Goal: Task Accomplishment & Management: Manage account settings

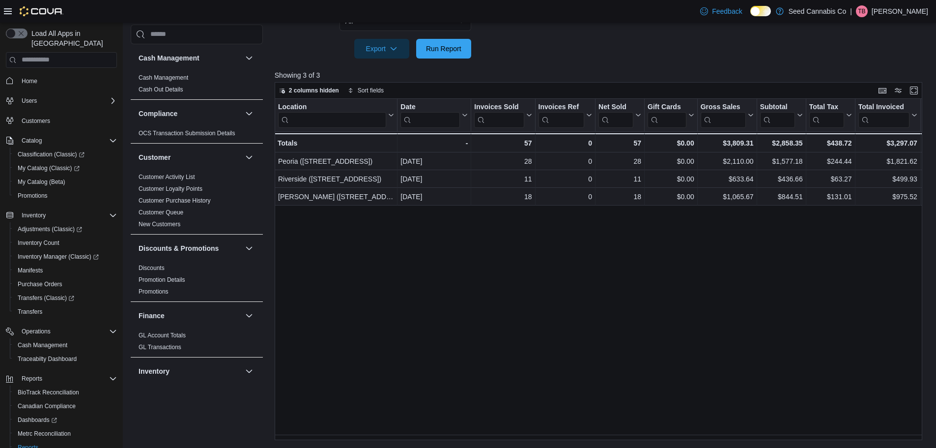
scroll to position [46, 0]
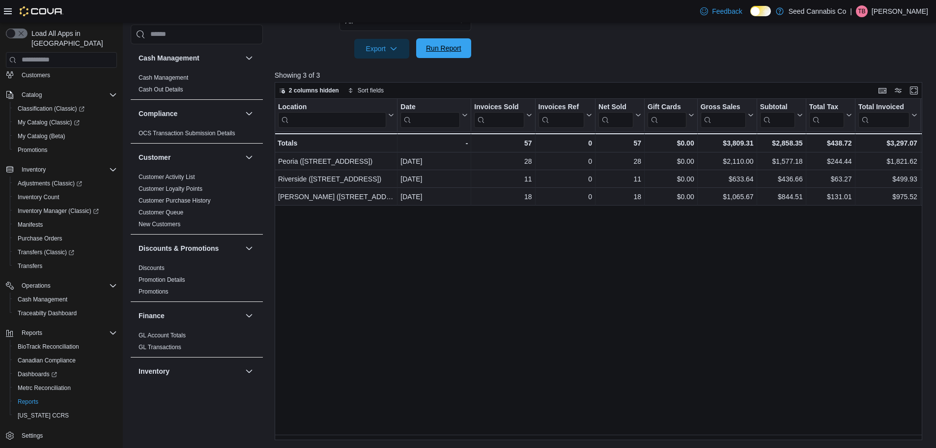
click at [444, 46] on span "Run Report" at bounding box center [443, 48] width 35 height 10
click at [463, 55] on span "Run Report" at bounding box center [443, 48] width 43 height 20
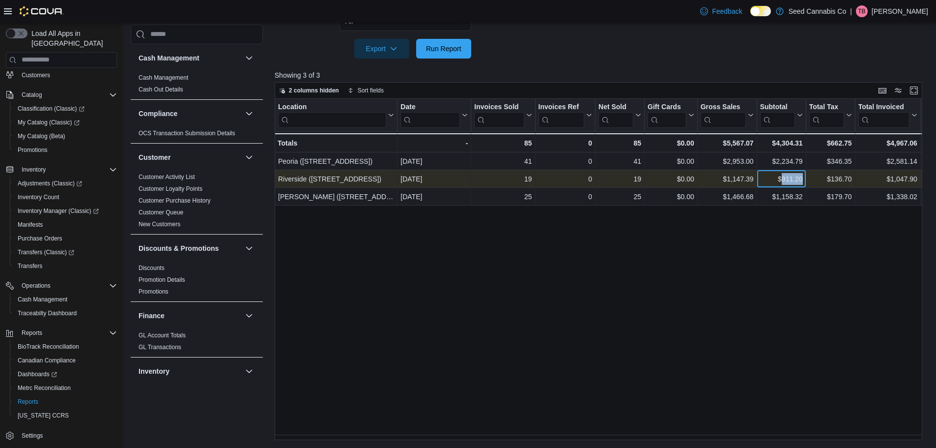
drag, startPoint x: 782, startPoint y: 178, endPoint x: 802, endPoint y: 178, distance: 20.6
click at [802, 178] on div "$911.20" at bounding box center [781, 179] width 43 height 12
copy div "911.20"
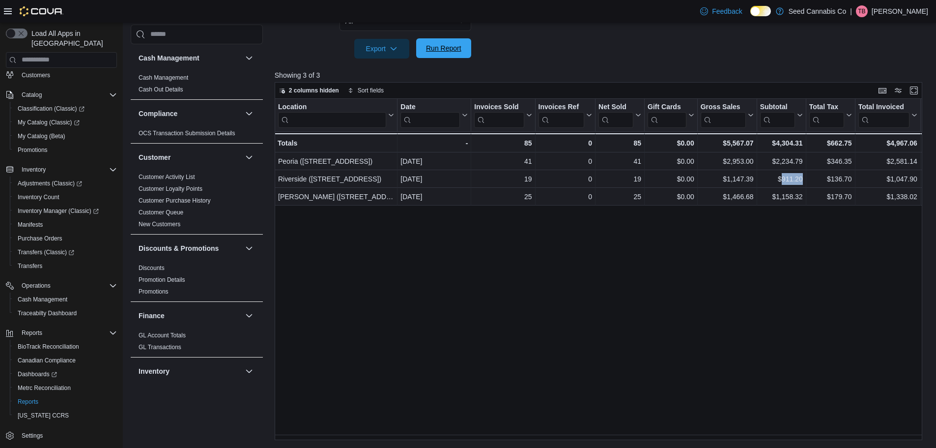
click at [447, 54] on span "Run Report" at bounding box center [443, 48] width 43 height 20
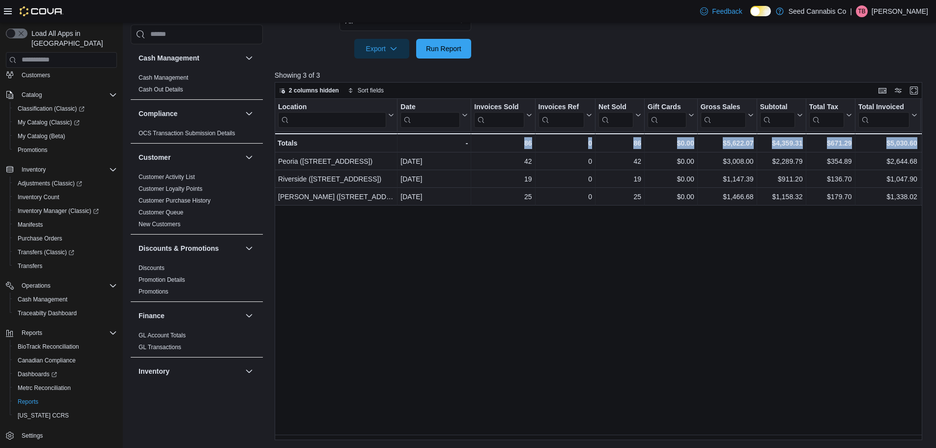
drag, startPoint x: 474, startPoint y: 434, endPoint x: 943, endPoint y: 471, distance: 470.6
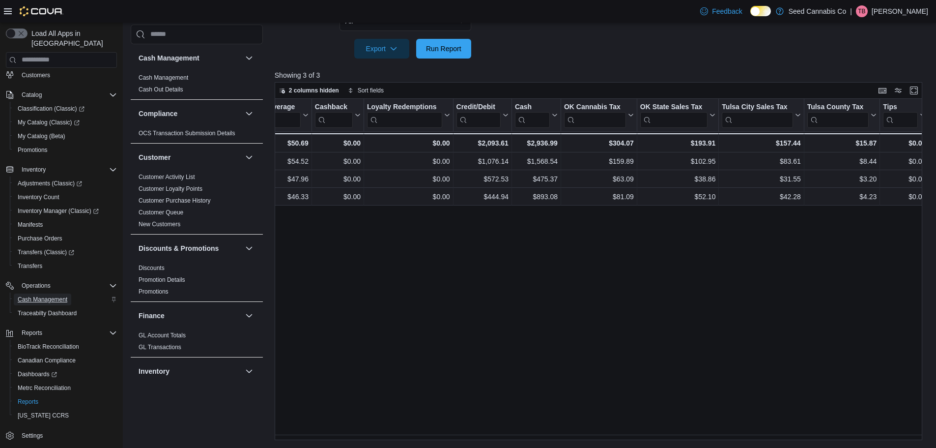
click at [48, 295] on span "Cash Management" at bounding box center [43, 299] width 50 height 8
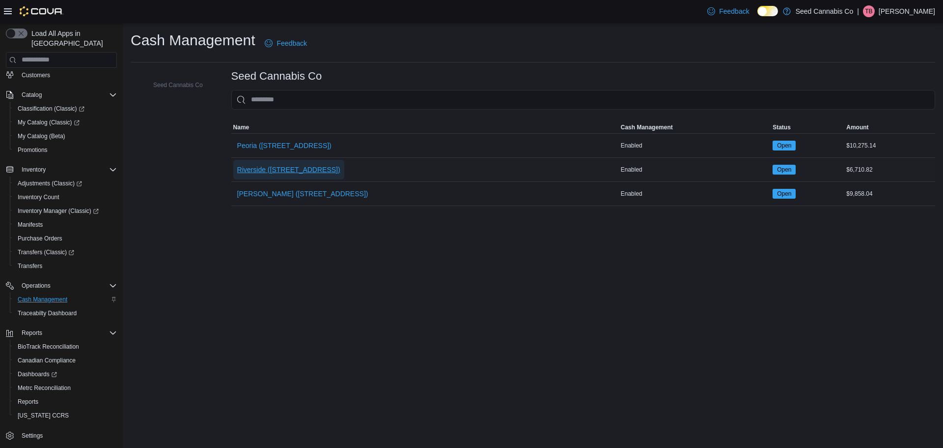
click at [269, 165] on span "Riverside ([STREET_ADDRESS])" at bounding box center [288, 170] width 103 height 10
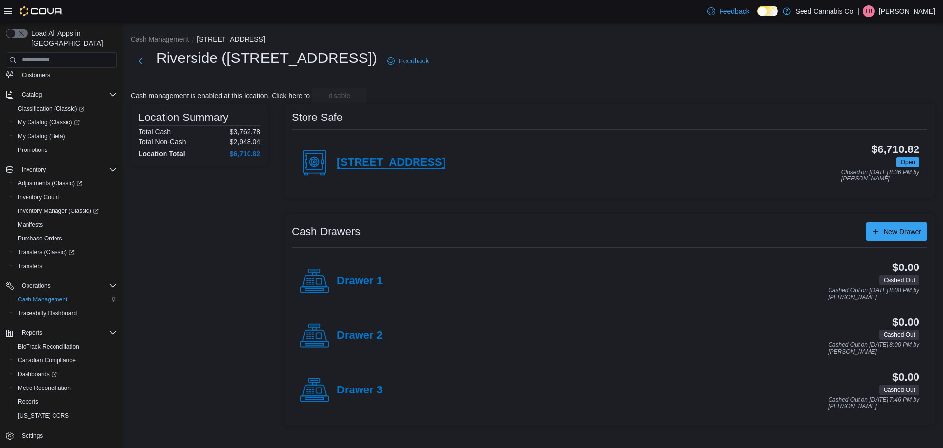
click at [393, 164] on h4 "[STREET_ADDRESS]" at bounding box center [391, 162] width 109 height 13
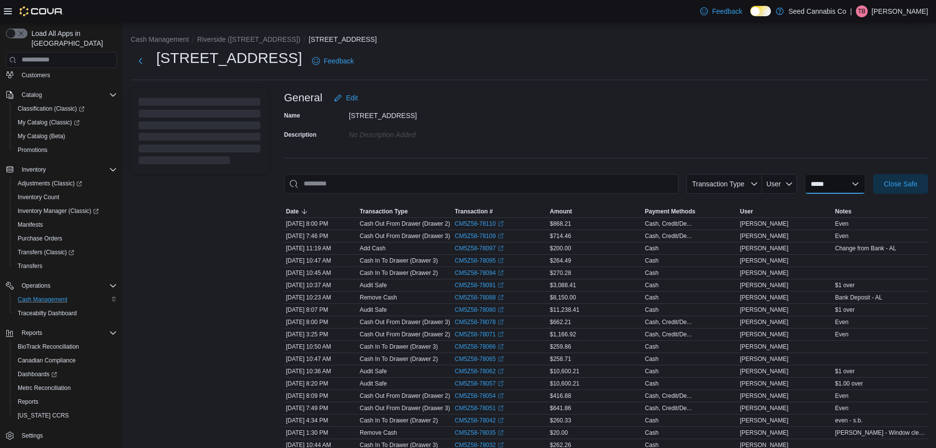
click at [829, 180] on select "**********" at bounding box center [835, 184] width 60 height 20
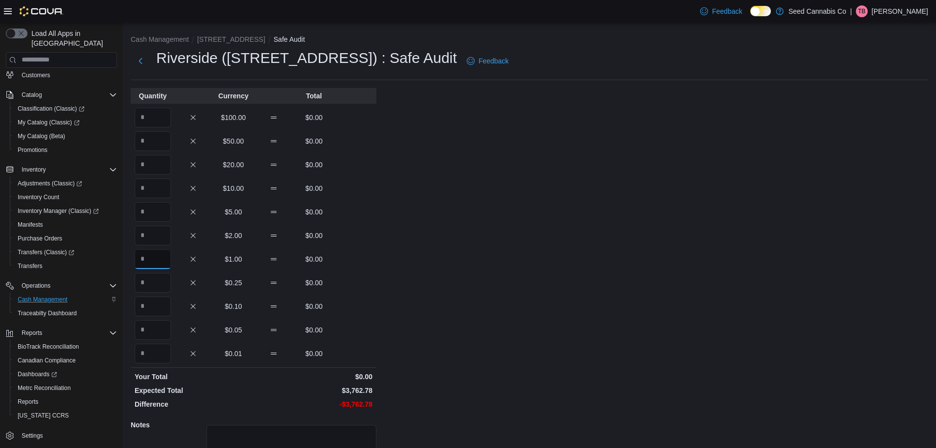
click at [148, 254] on input "Quantity" at bounding box center [153, 259] width 36 height 20
type input "****"
click at [149, 354] on input "Quantity" at bounding box center [153, 353] width 36 height 20
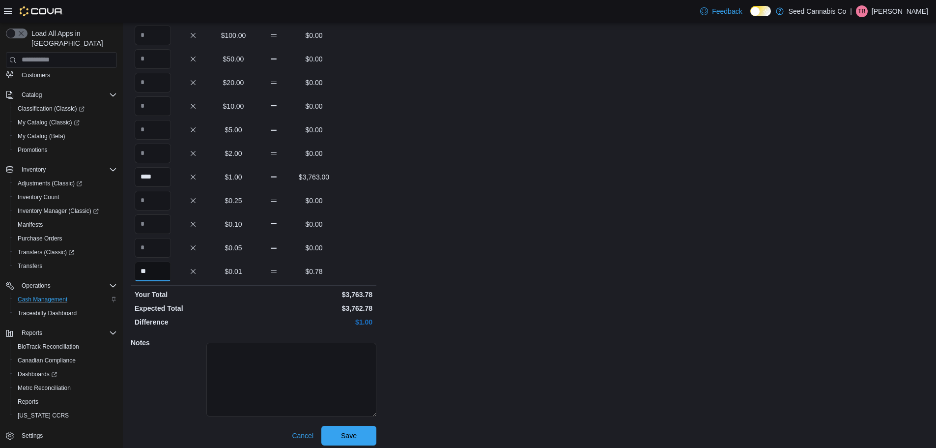
scroll to position [87, 0]
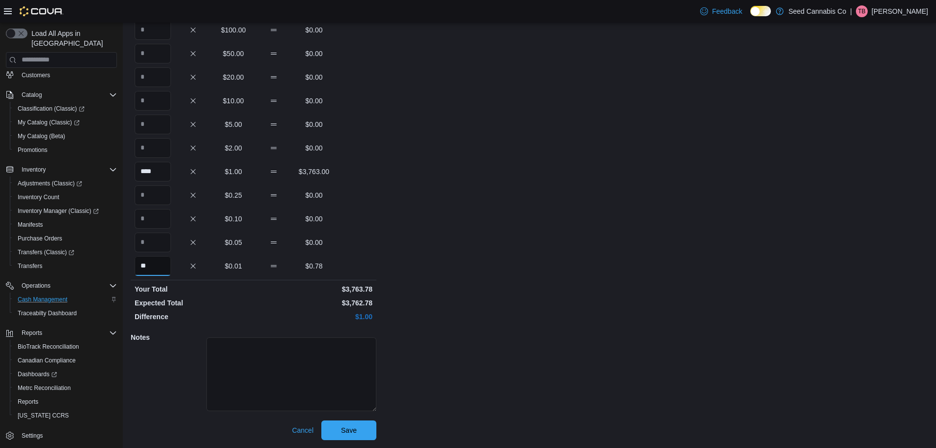
type input "**"
click at [247, 387] on textarea at bounding box center [291, 374] width 170 height 74
type textarea "*******"
click at [349, 427] on span "Save" at bounding box center [349, 429] width 16 height 10
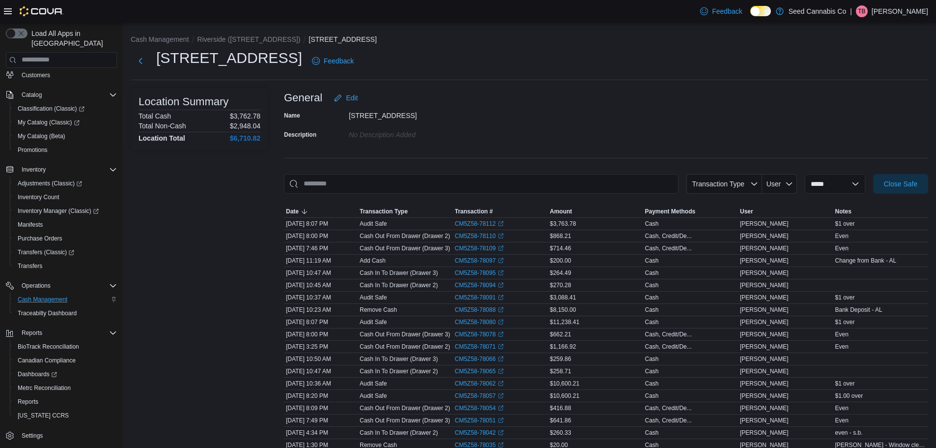
click at [903, 15] on p "[PERSON_NAME]" at bounding box center [900, 11] width 56 height 12
click at [884, 99] on button "Sign Out" at bounding box center [879, 96] width 90 height 16
